Goal: Information Seeking & Learning: Learn about a topic

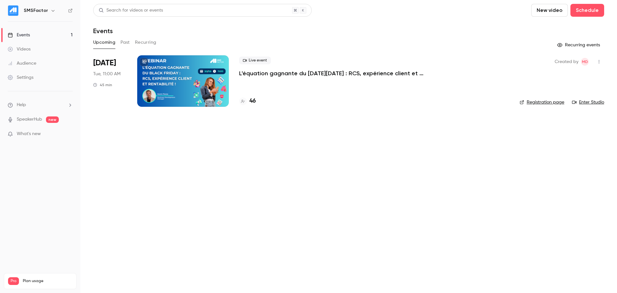
click at [160, 80] on div at bounding box center [183, 80] width 92 height 51
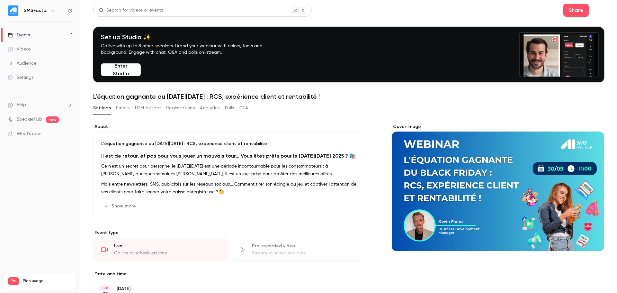
click at [193, 107] on button "Registrations" at bounding box center [180, 108] width 29 height 10
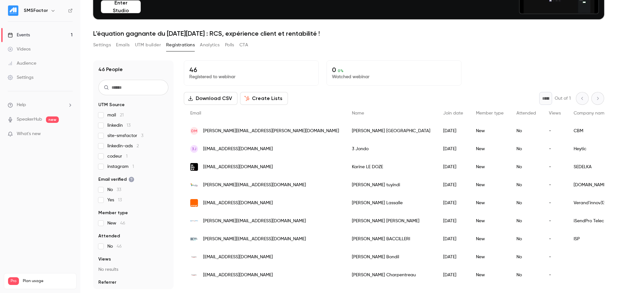
scroll to position [63, 0]
click at [104, 136] on label "site-smsfactor 3" at bounding box center [133, 135] width 70 height 6
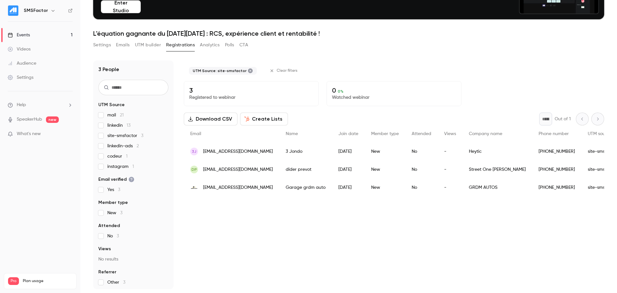
click at [127, 170] on section "UTM Source mail 21 linkedin 13 site-smsfactor 3 linkedin-ads 2 codeur 1 instagr…" at bounding box center [133, 194] width 70 height 184
click at [121, 165] on span "instagram 1" at bounding box center [120, 166] width 27 height 6
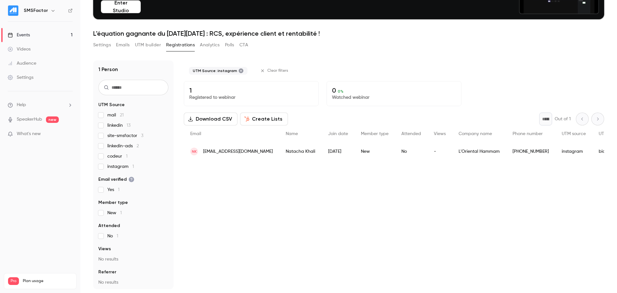
click at [108, 167] on span "instagram 1" at bounding box center [120, 166] width 27 height 6
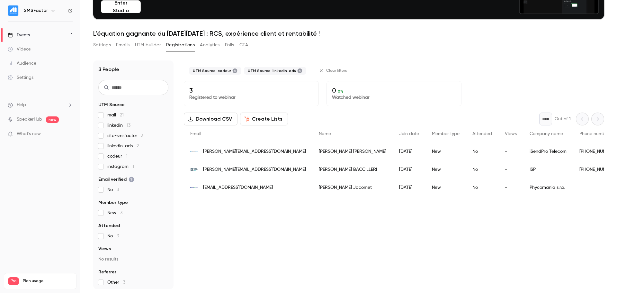
click at [101, 153] on div "mail 21 linkedin 13 site-smsfactor 3 linkedin-ads 2 codeur 1 instagram 1" at bounding box center [133, 141] width 70 height 58
click at [194, 168] on img "People list" at bounding box center [194, 169] width 8 height 8
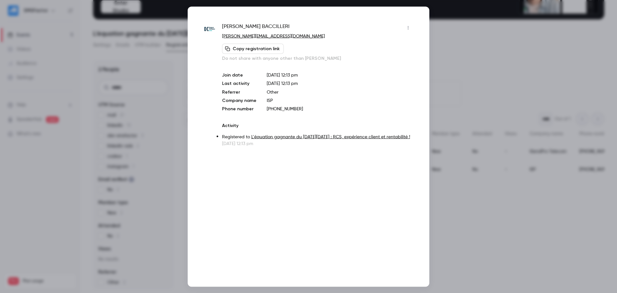
click at [480, 62] on div at bounding box center [308, 146] width 617 height 293
